Goal: Entertainment & Leisure: Consume media (video, audio)

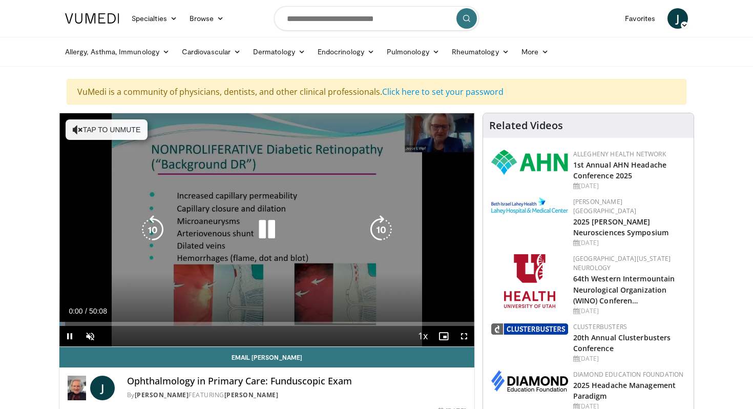
click at [97, 134] on button "Tap to unmute" at bounding box center [107, 129] width 82 height 20
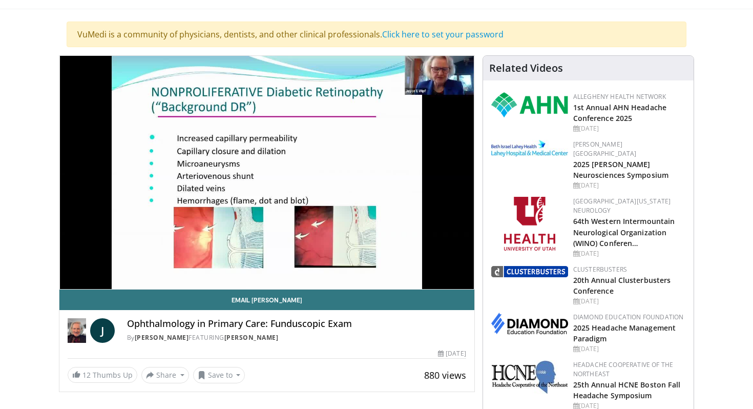
scroll to position [53, 0]
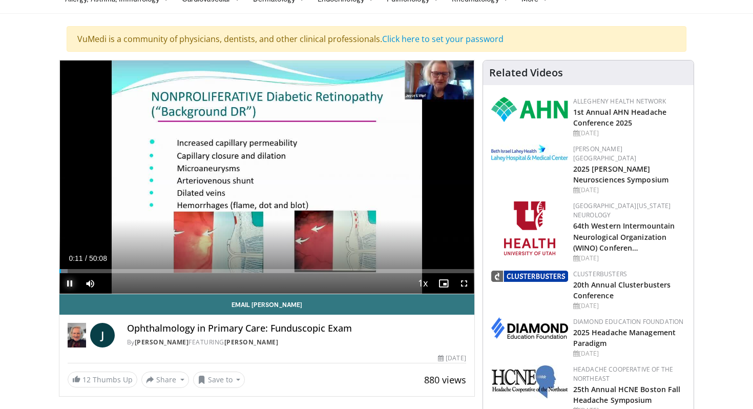
click at [74, 281] on span "Video Player" at bounding box center [69, 283] width 20 height 20
click at [614, 327] on link "2025 Headache Management Paradigm" at bounding box center [624, 337] width 102 height 20
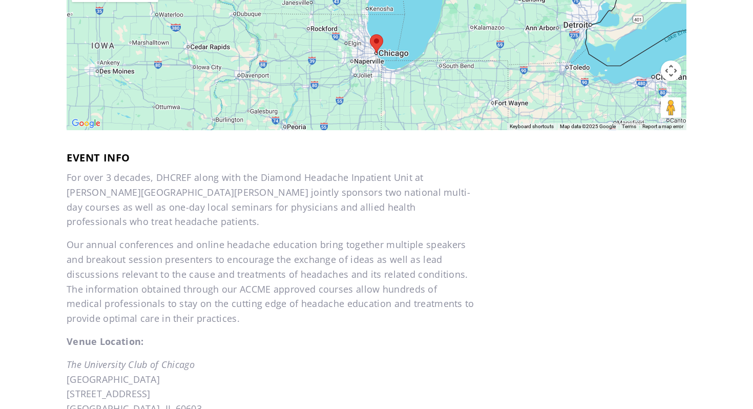
scroll to position [262, 0]
